Goal: Find specific page/section: Find specific page/section

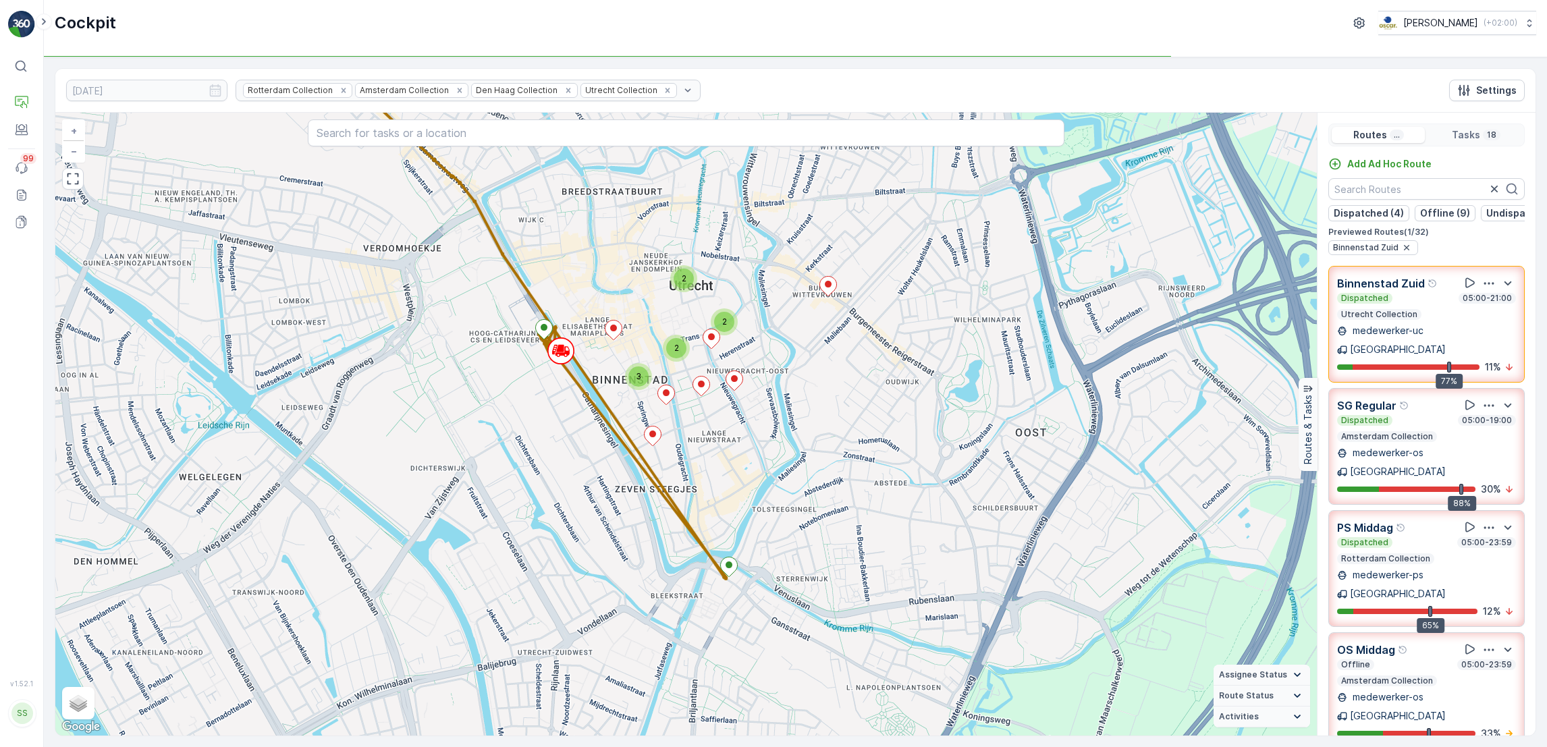
scroll to position [802, 0]
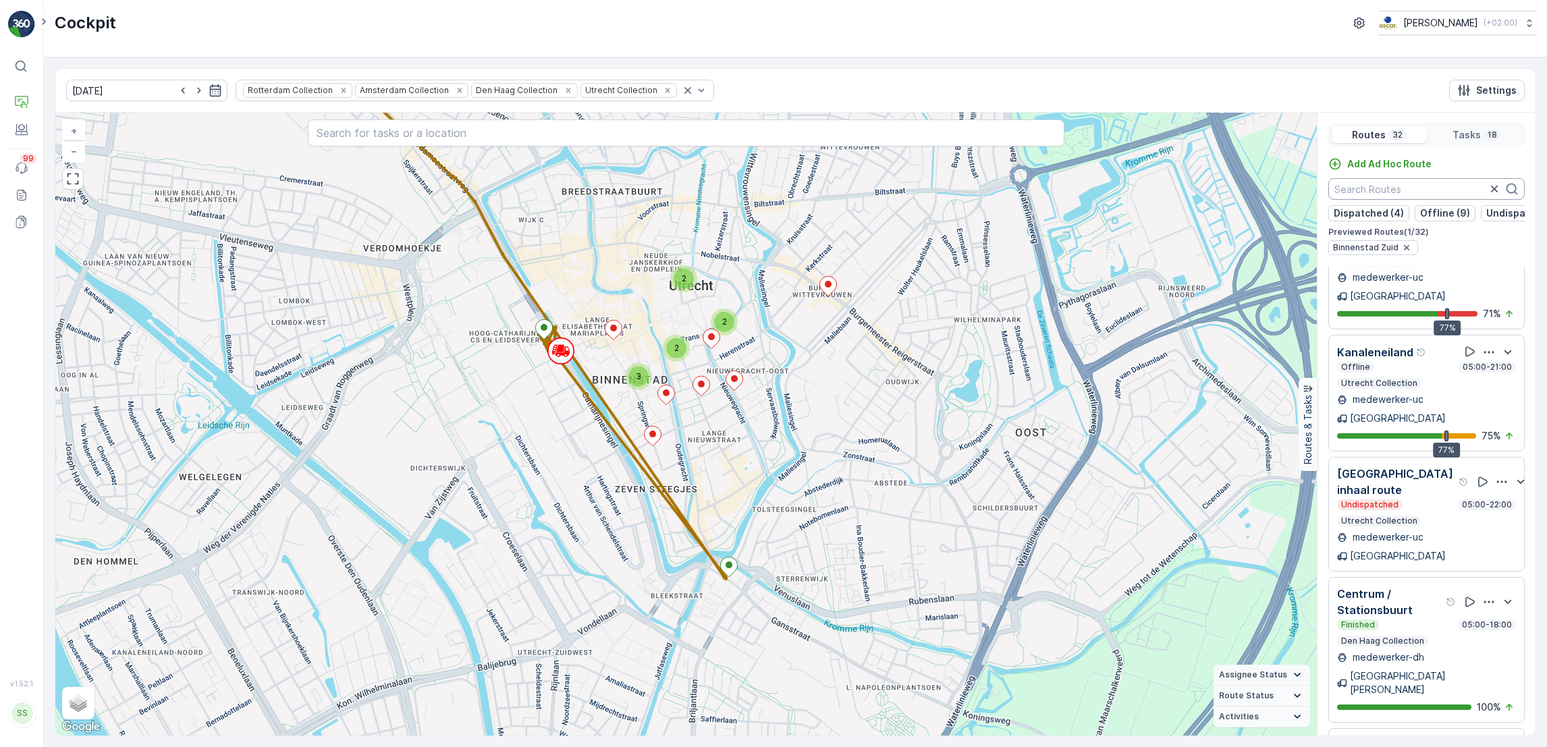
click at [1374, 185] on input "text" at bounding box center [1426, 189] width 196 height 22
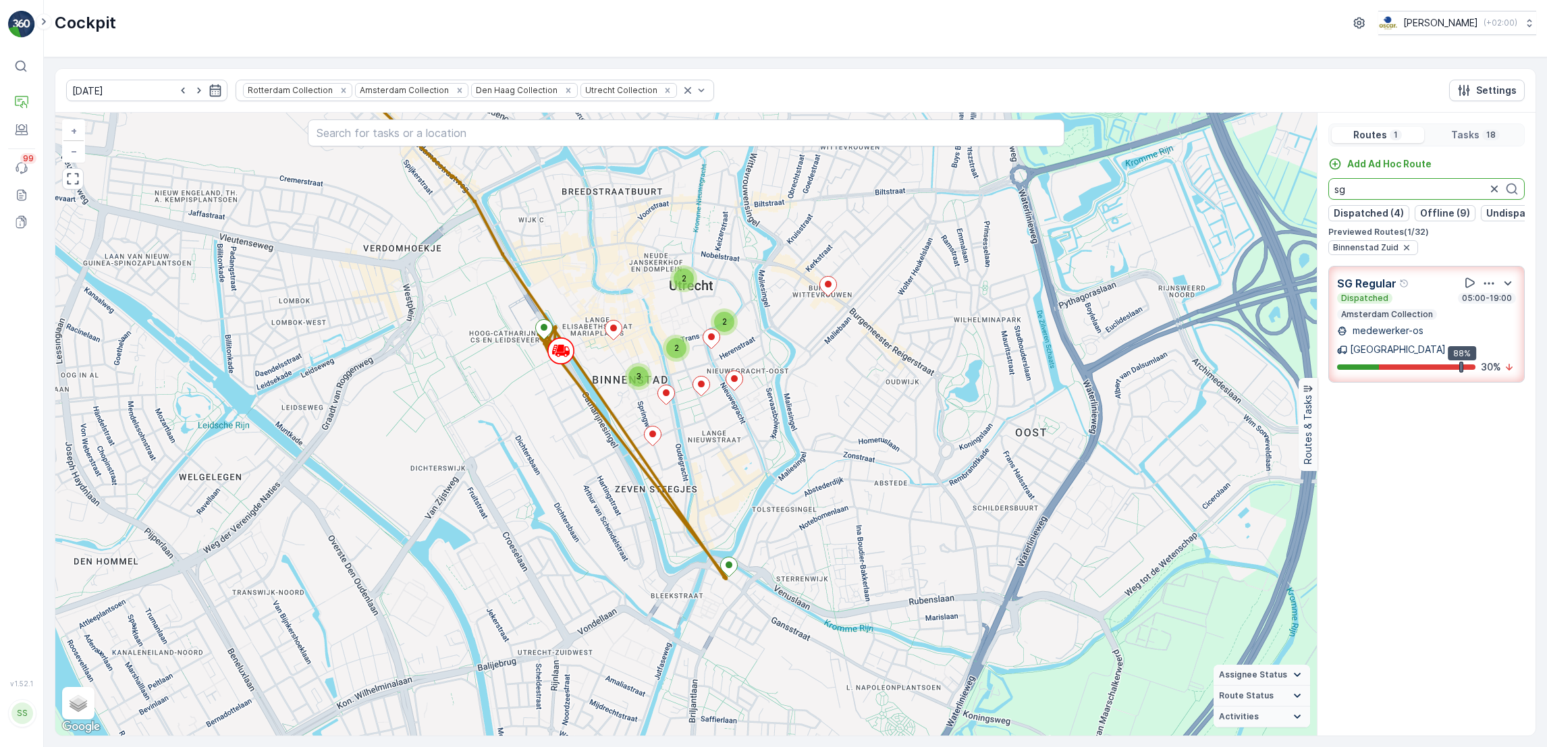
type input "sg"
click at [1493, 290] on icon "button" at bounding box center [1488, 283] width 13 height 13
click at [1488, 310] on span "See More Details" at bounding box center [1502, 313] width 78 height 13
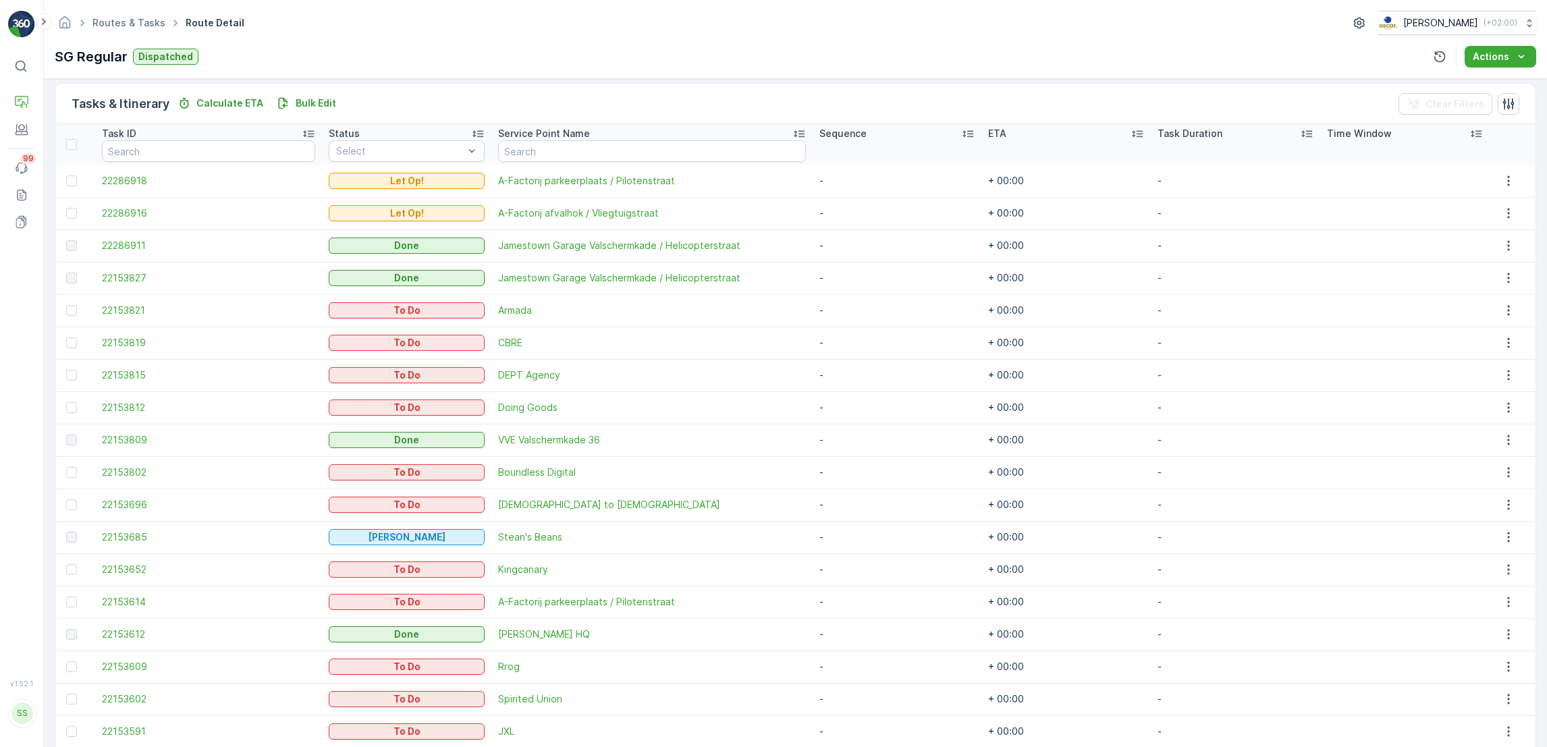
scroll to position [444, 0]
